Goal: Information Seeking & Learning: Learn about a topic

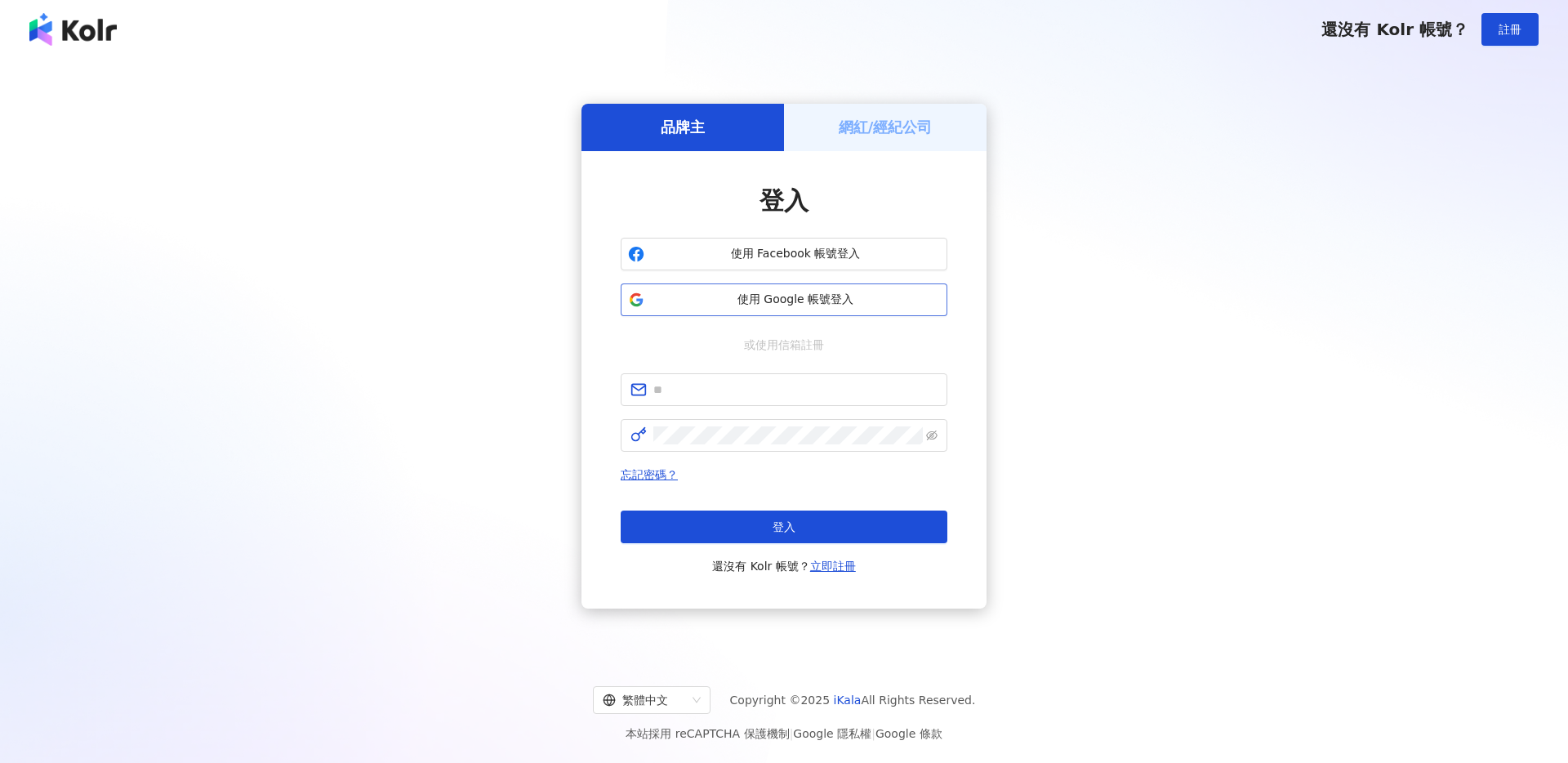
click at [781, 302] on span "使用 Google 帳號登入" at bounding box center [795, 299] width 289 height 16
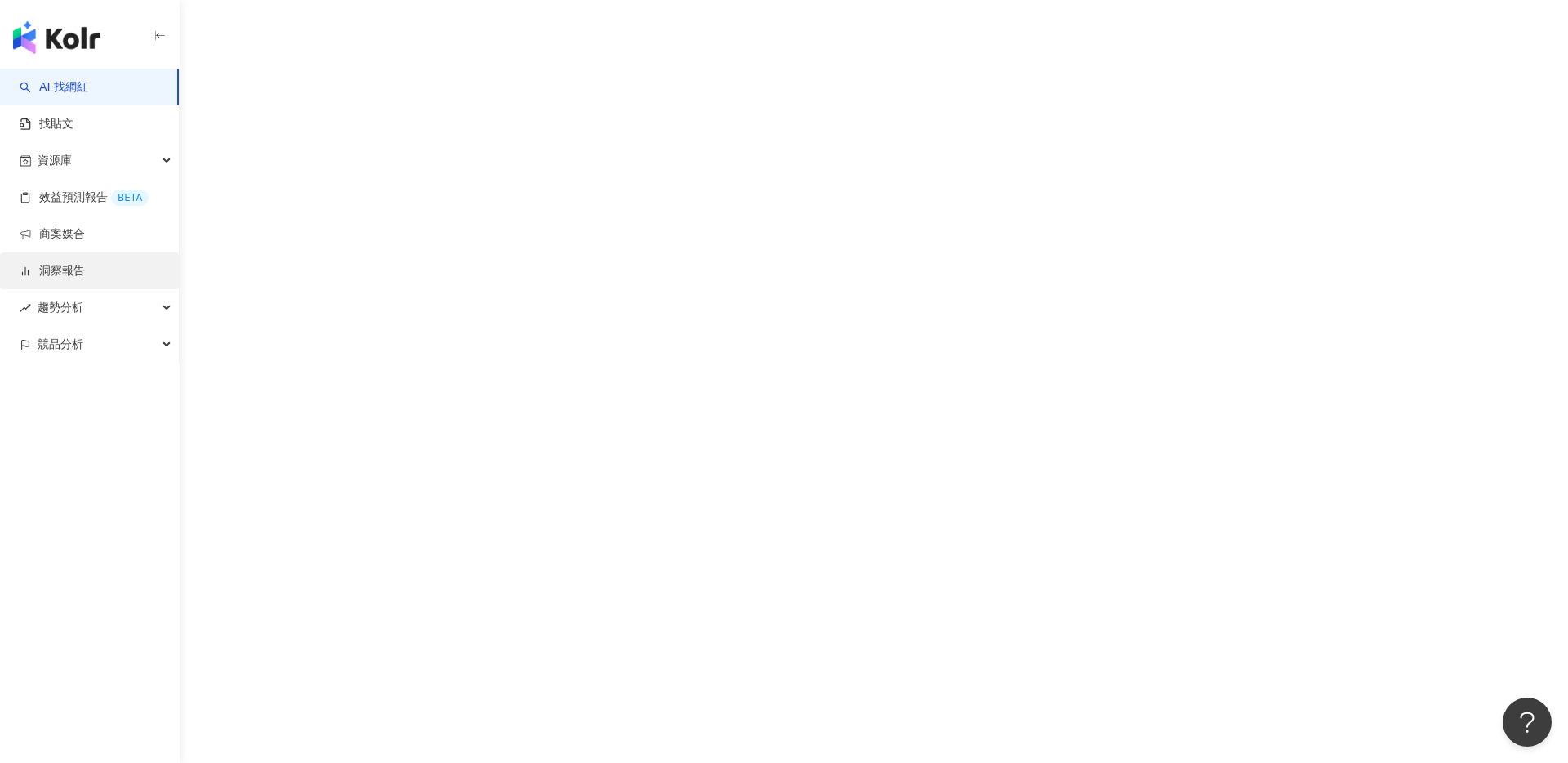
click at [85, 274] on link "洞察報告" at bounding box center [52, 270] width 65 height 16
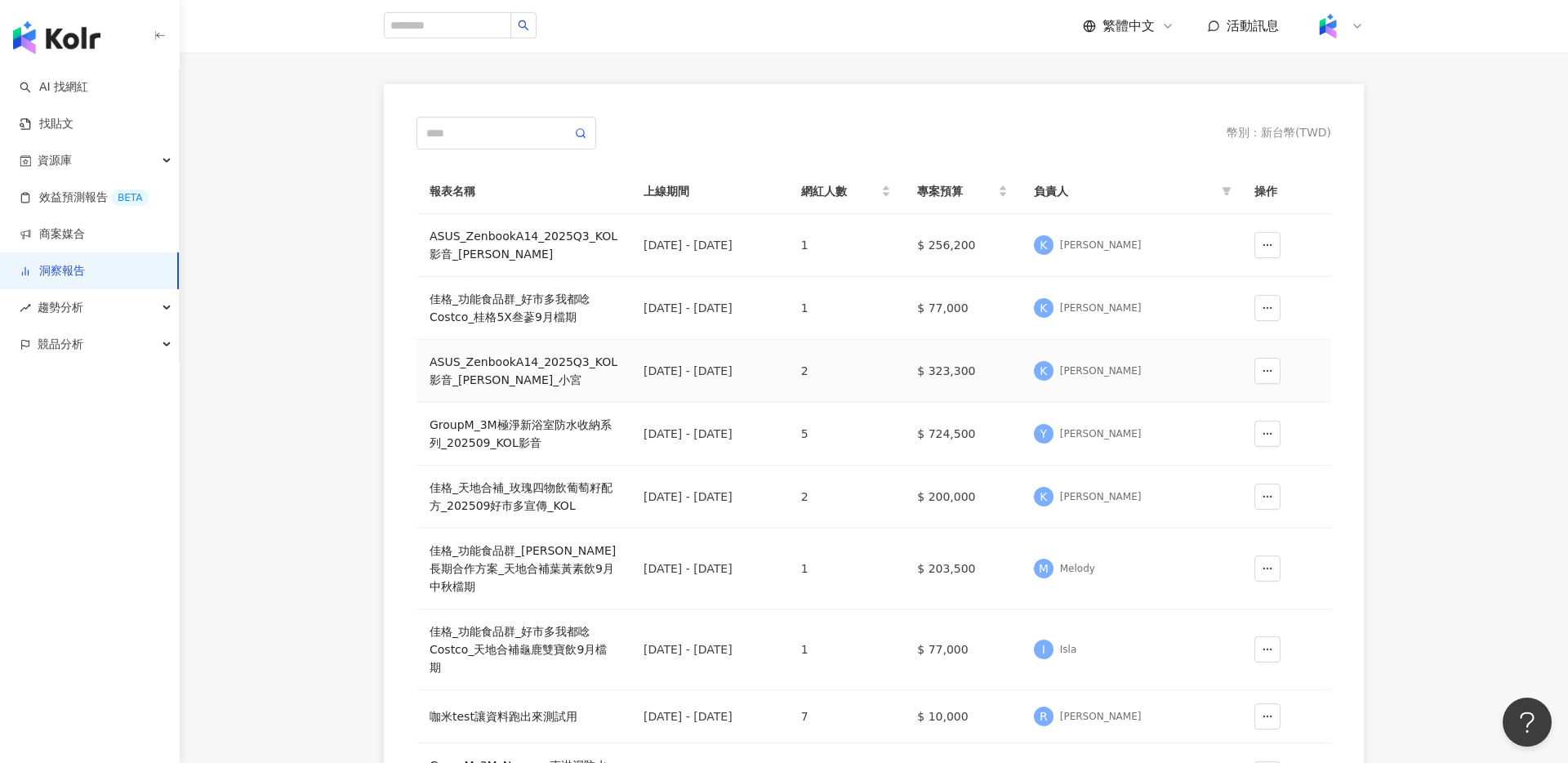
scroll to position [126, 0]
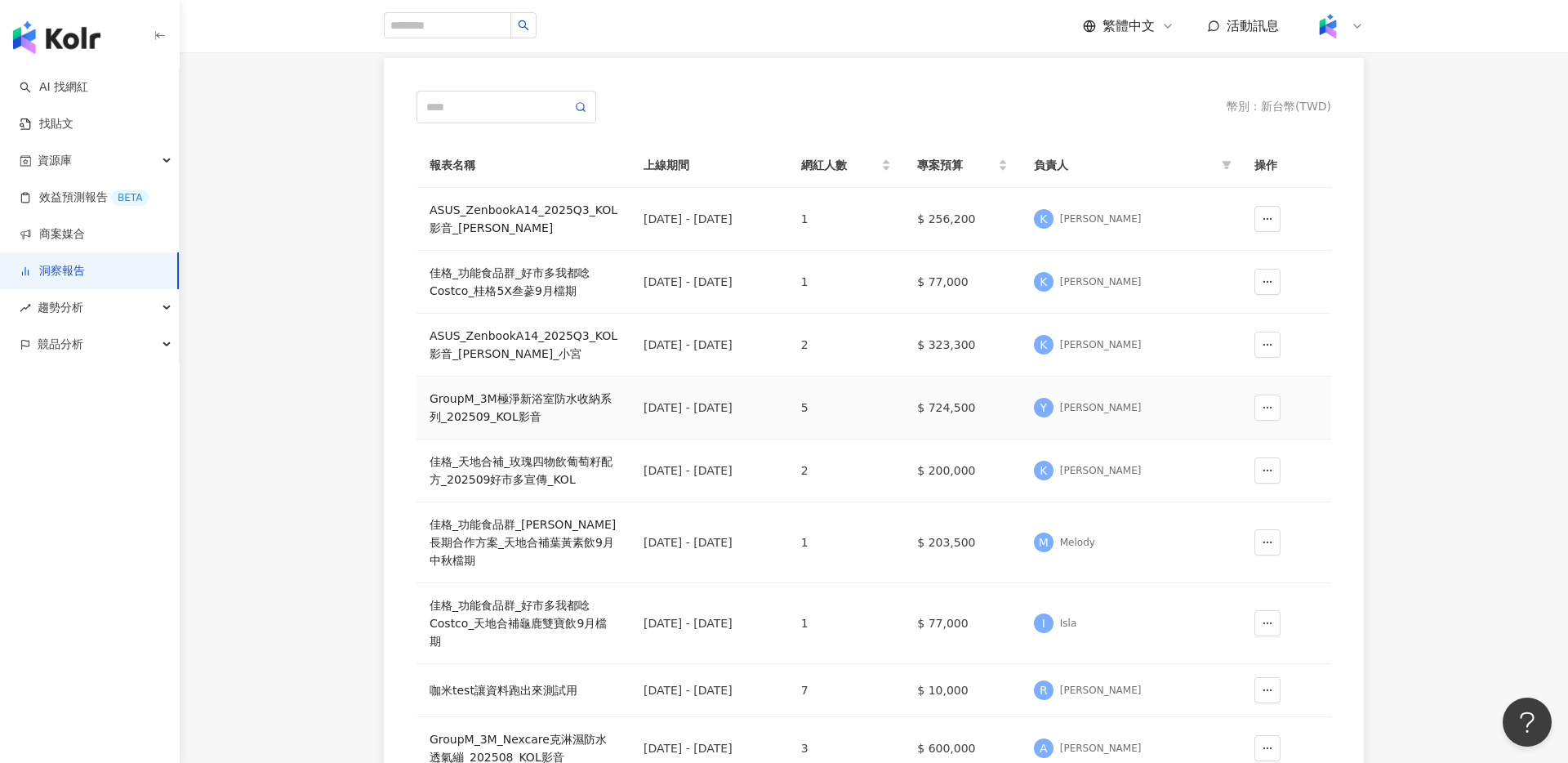
click at [534, 401] on div "GroupM_3M極淨新浴室防水收納系列_202509_KOL影音" at bounding box center [524, 408] width 188 height 36
